Goal: Transaction & Acquisition: Purchase product/service

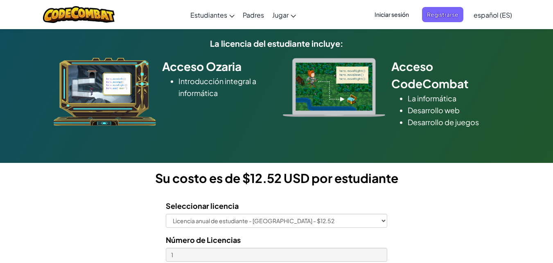
scroll to position [98, 0]
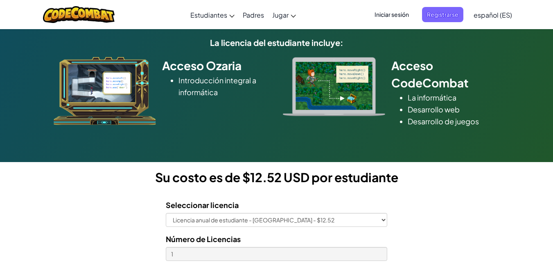
click at [146, 75] on img at bounding box center [105, 91] width 102 height 68
click at [187, 67] on h2 "Acceso Ozaria" at bounding box center [216, 65] width 109 height 17
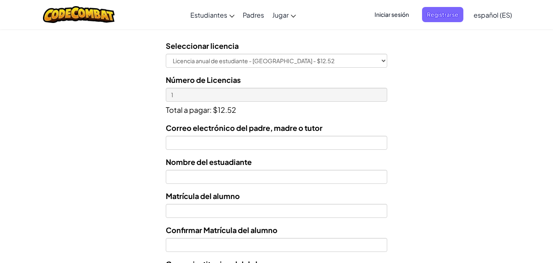
scroll to position [261, 0]
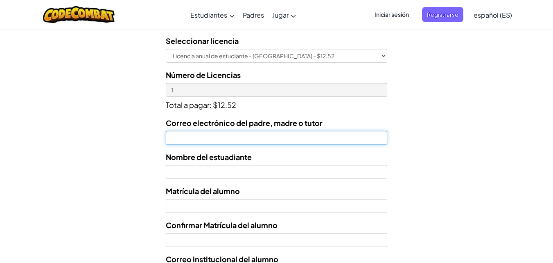
click at [342, 136] on input "Correo electrónico del padre, madre o tutor" at bounding box center [276, 138] width 221 height 14
type input "maryceron1810@gmail.com"
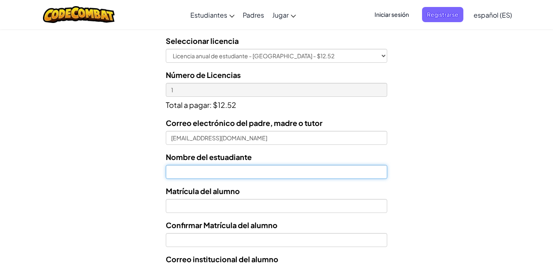
click at [265, 166] on input "text" at bounding box center [276, 172] width 221 height 14
click at [272, 166] on input "Fernanda Mariel" at bounding box center [276, 172] width 221 height 14
type input "Fernanda Mariel Vizuet Ceron"
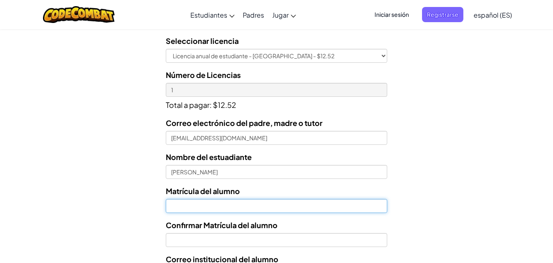
click at [181, 203] on input "Nombre del estuadiante" at bounding box center [276, 206] width 221 height 14
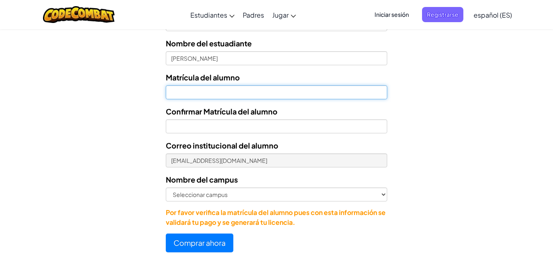
scroll to position [385, 0]
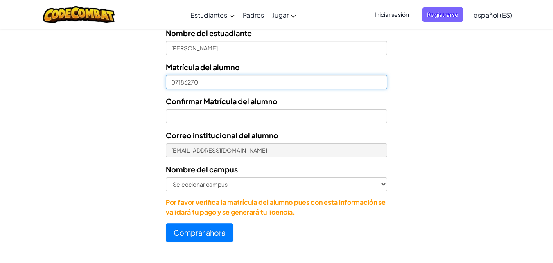
type input "07186270"
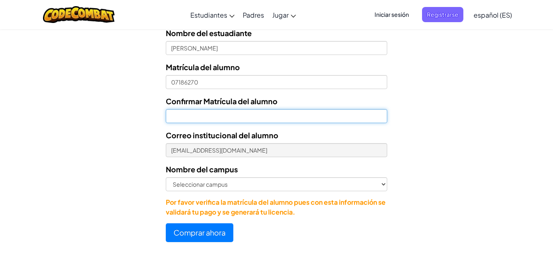
click at [256, 113] on input "Confirmar Matrícula del alumno" at bounding box center [276, 116] width 221 height 14
type input "07186270"
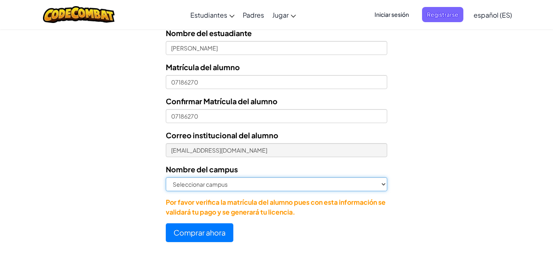
click at [231, 178] on select "Seleccionar campus Cancún Central Chihuahua Ciudad Juárez Ciudad Obregón Cuauti…" at bounding box center [276, 184] width 221 height 14
select select "Ferrería"
click at [166, 177] on select "Seleccionar campus Cancún Central Chihuahua Ciudad Juárez Ciudad Obregón Cuauti…" at bounding box center [276, 184] width 221 height 14
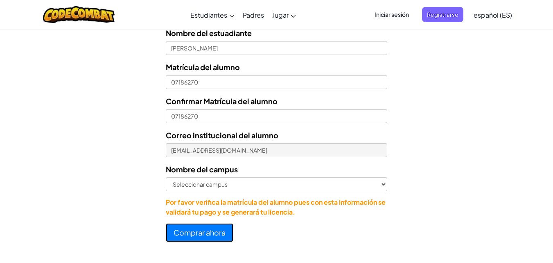
click at [209, 230] on button "Comprar ahora" at bounding box center [200, 232] width 68 height 19
